Goal: Task Accomplishment & Management: Use online tool/utility

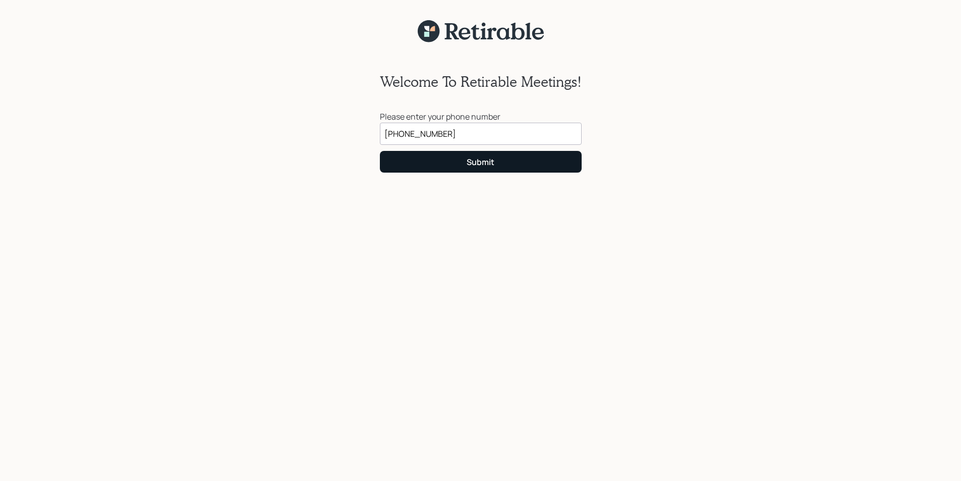
type input "[PHONE_NUMBER]"
click at [473, 169] on button "Submit" at bounding box center [481, 162] width 202 height 22
